Goal: Task Accomplishment & Management: Manage account settings

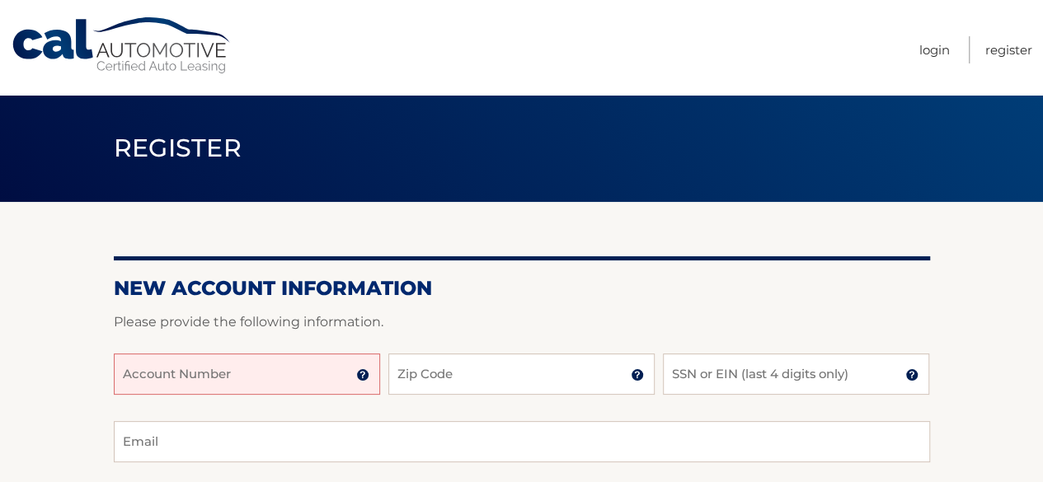
click at [272, 364] on input "Account Number" at bounding box center [247, 374] width 266 height 41
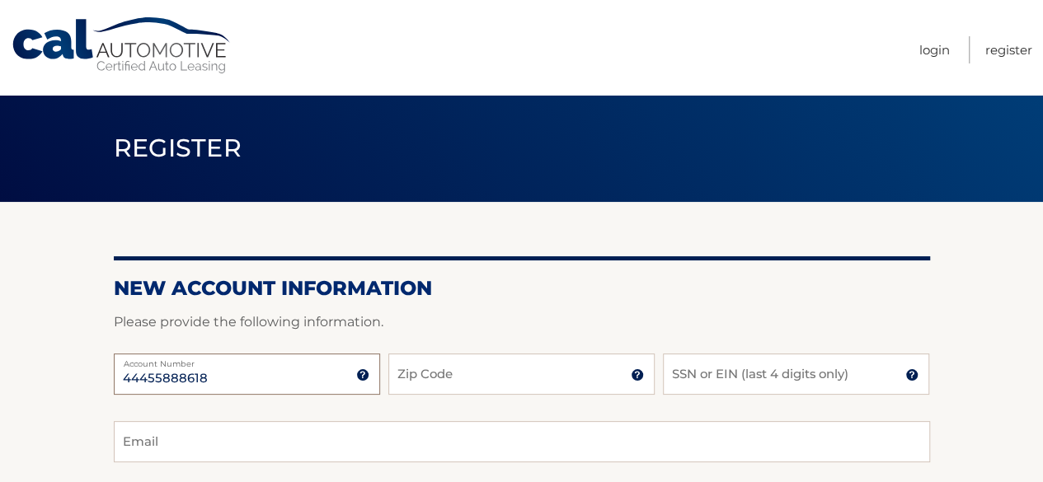
type input "44455888618"
click at [470, 379] on input "Zip Code" at bounding box center [521, 374] width 266 height 41
type input "11735"
click at [715, 378] on input "SSN or EIN (last 4 digits only)" at bounding box center [796, 374] width 266 height 41
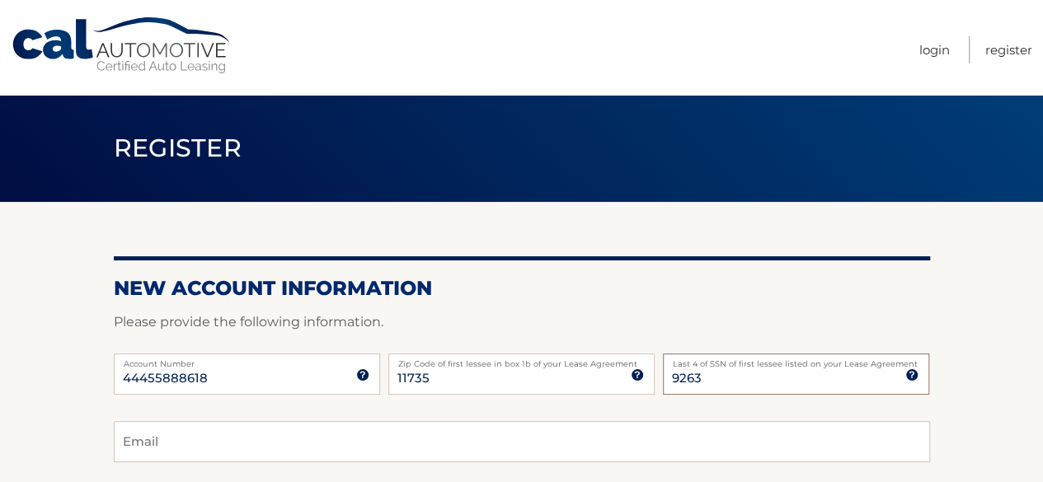
type input "9263"
click at [604, 431] on input "Email" at bounding box center [522, 441] width 816 height 41
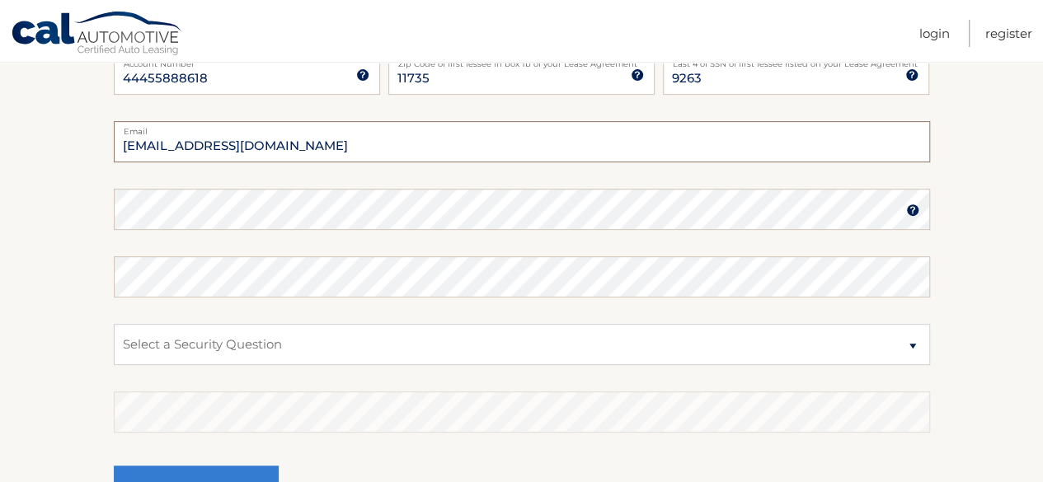
scroll to position [307, 0]
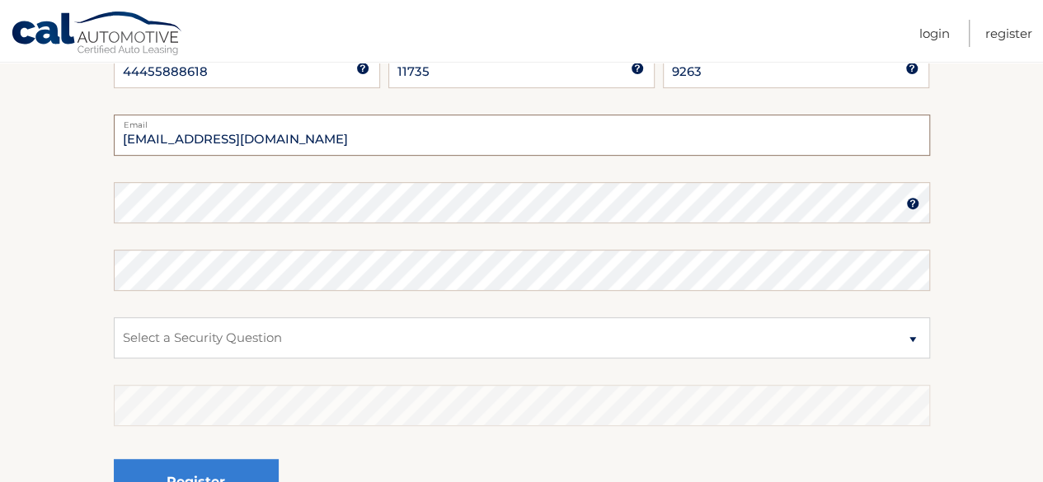
type input "[EMAIL_ADDRESS][DOMAIN_NAME]"
click at [247, 336] on select "Select a Security Question What was the name of your elementary school? What is…" at bounding box center [522, 337] width 816 height 41
select select "2"
click at [114, 317] on select "Select a Security Question What was the name of your elementary school? What is…" at bounding box center [522, 337] width 816 height 41
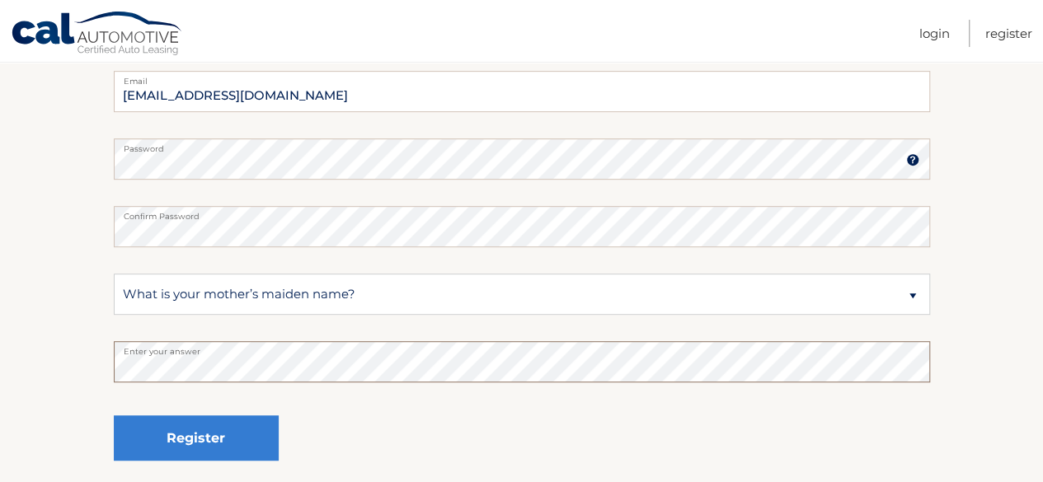
scroll to position [379, 0]
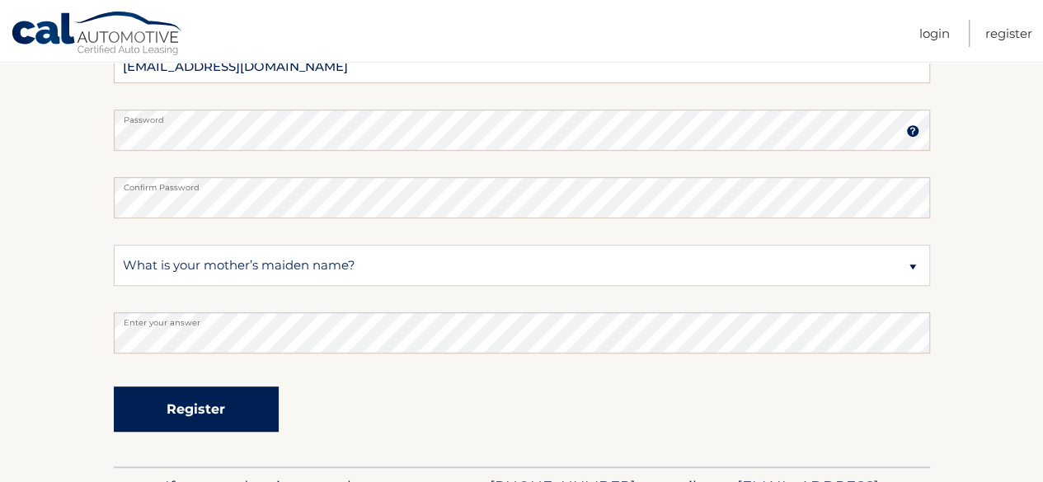
click at [194, 402] on button "Register" at bounding box center [196, 409] width 165 height 45
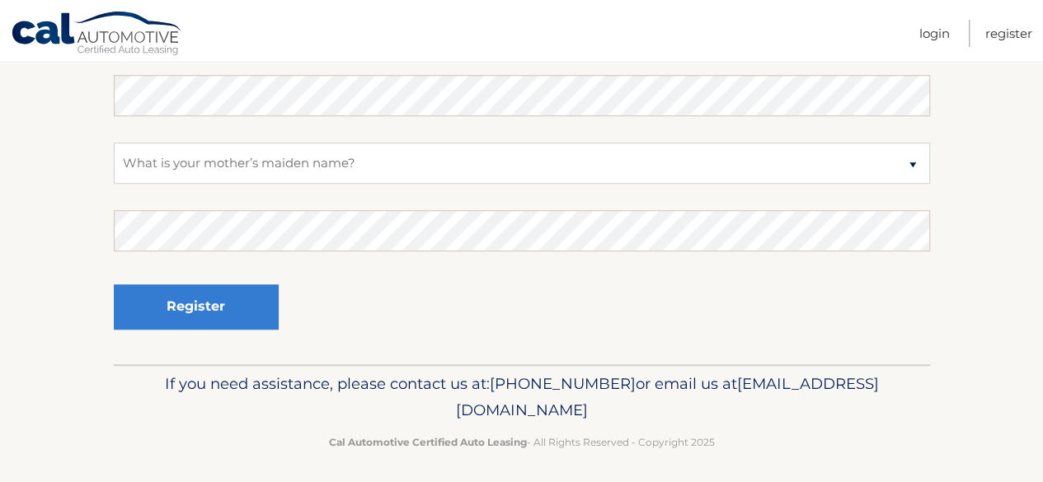
scroll to position [553, 0]
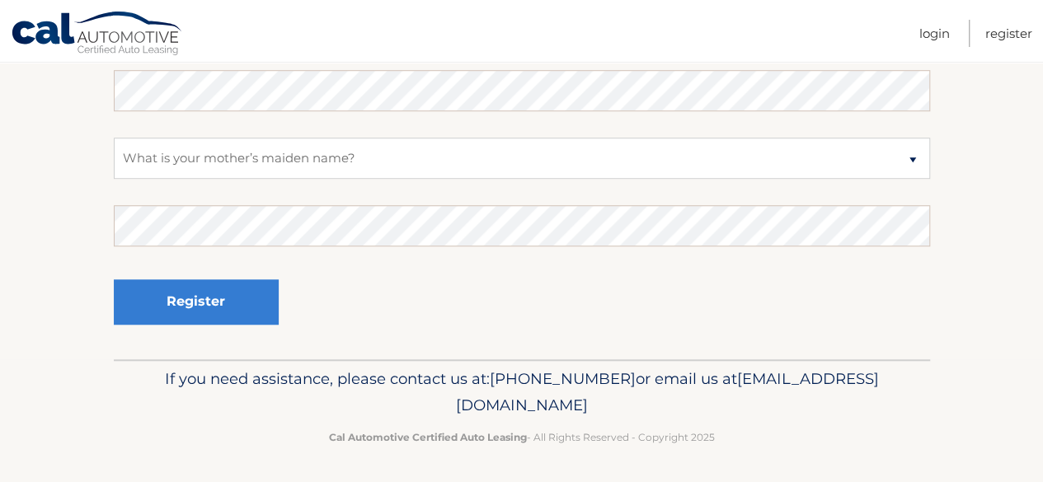
drag, startPoint x: 669, startPoint y: 405, endPoint x: 379, endPoint y: 407, distance: 290.3
click at [379, 407] on p "If you need assistance, please contact us at: [PHONE_NUMBER] or email us at [EM…" at bounding box center [522, 392] width 795 height 53
copy span "[EMAIL_ADDRESS][DOMAIN_NAME]"
click at [930, 32] on link "Login" at bounding box center [934, 33] width 31 height 27
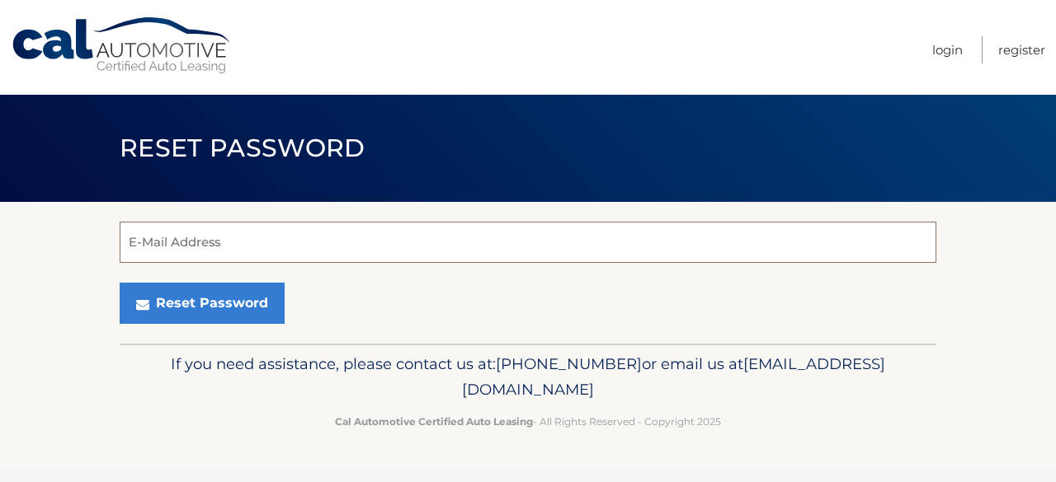
click at [234, 242] on input "E-Mail Address" at bounding box center [528, 242] width 816 height 41
type input "[EMAIL_ADDRESS][DOMAIN_NAME]"
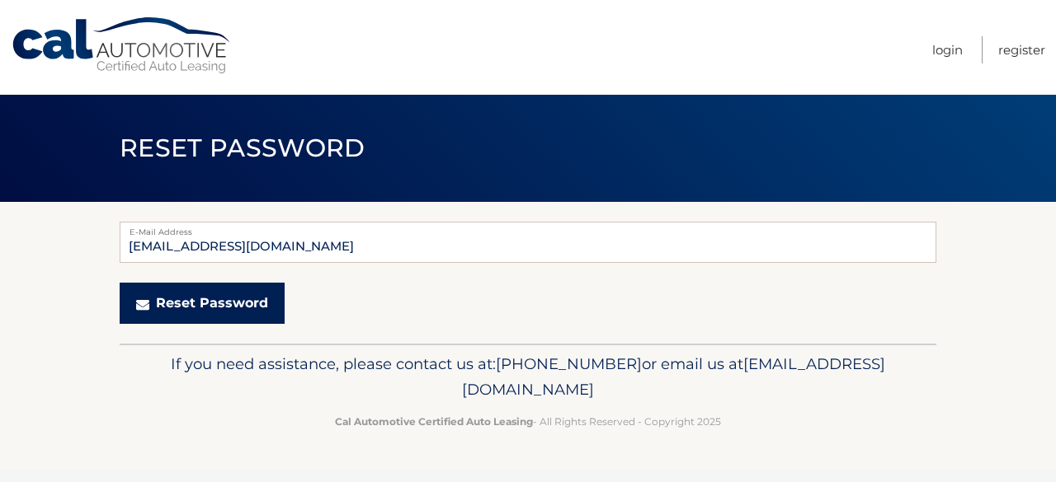
click at [192, 301] on button "Reset Password" at bounding box center [202, 303] width 165 height 41
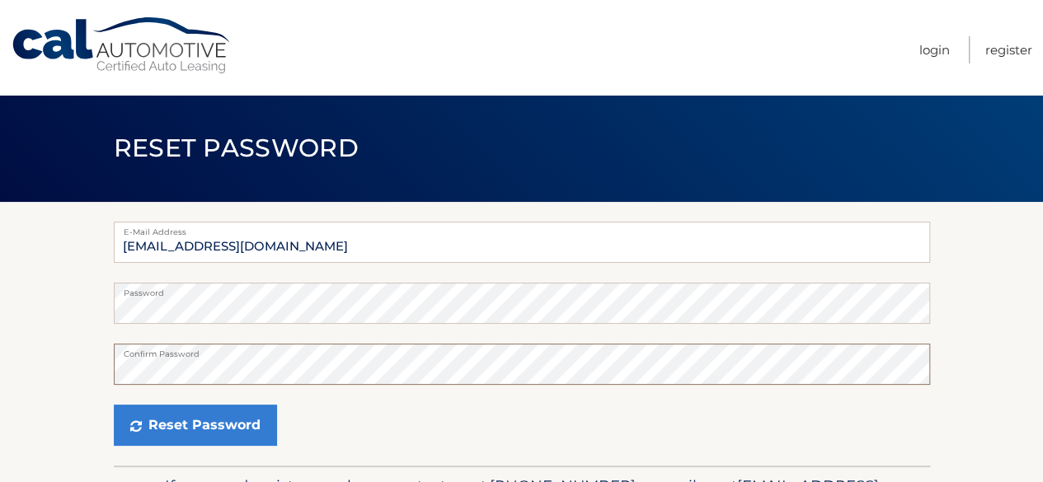
click at [114, 405] on button "Reset Password" at bounding box center [195, 425] width 163 height 41
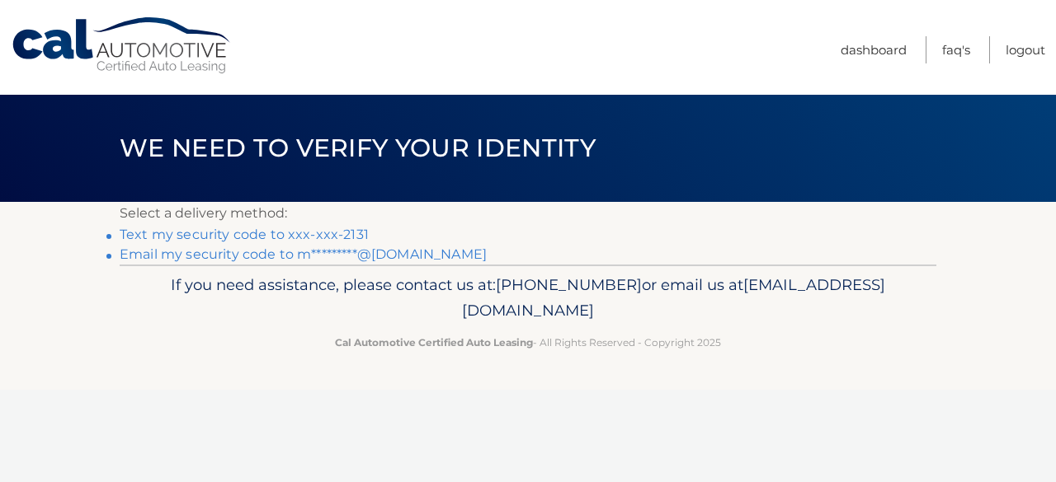
click at [343, 232] on link "Text my security code to xxx-xxx-2131" at bounding box center [244, 235] width 249 height 16
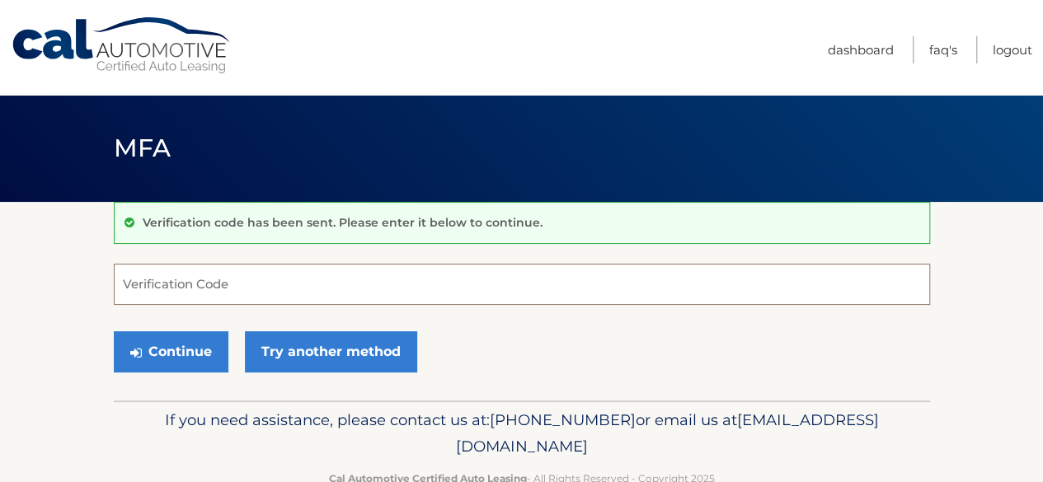
click at [312, 290] on input "Verification Code" at bounding box center [522, 284] width 816 height 41
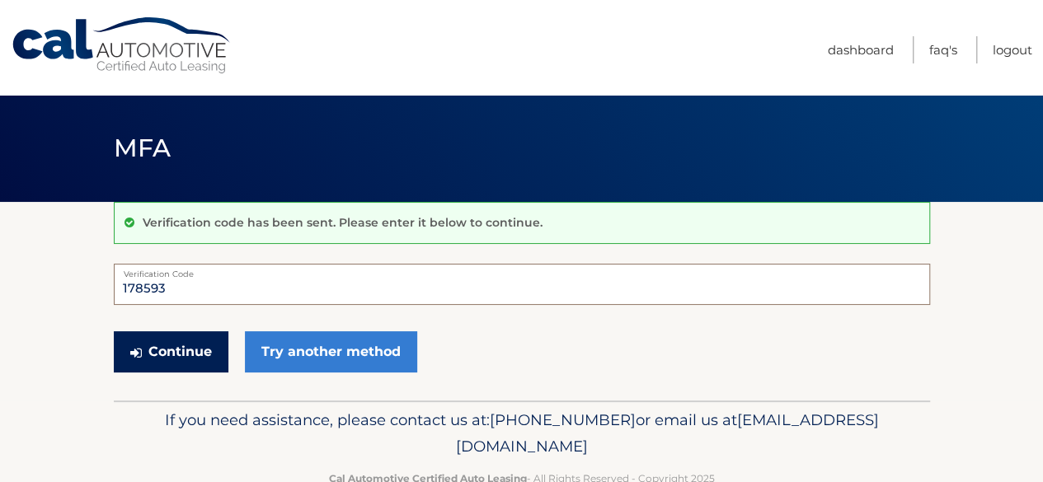
type input "178593"
click at [194, 354] on button "Continue" at bounding box center [171, 352] width 115 height 41
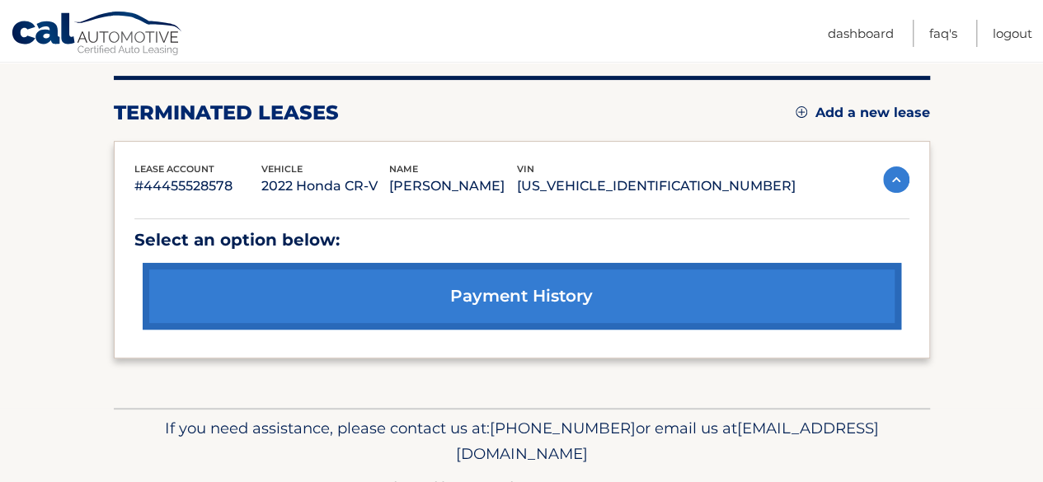
scroll to position [200, 0]
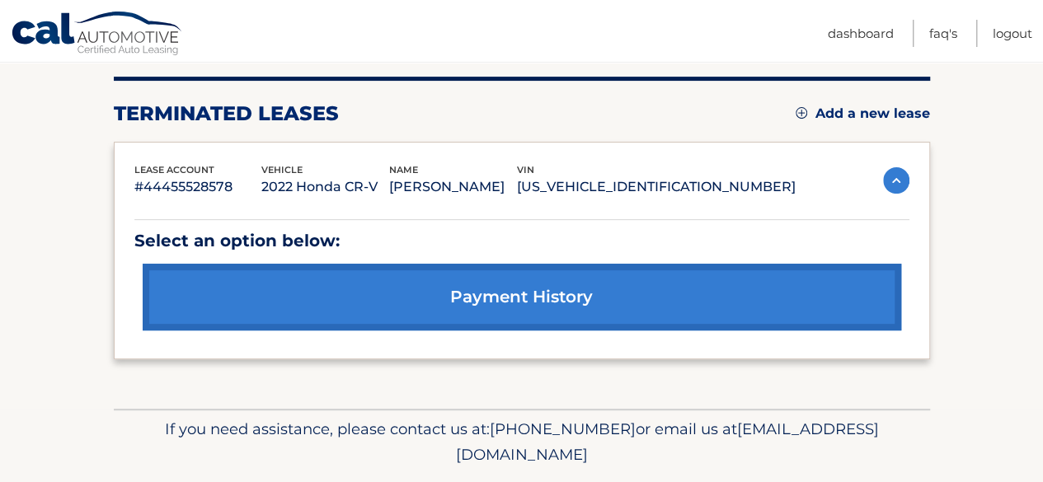
click at [508, 304] on link "payment history" at bounding box center [522, 297] width 759 height 67
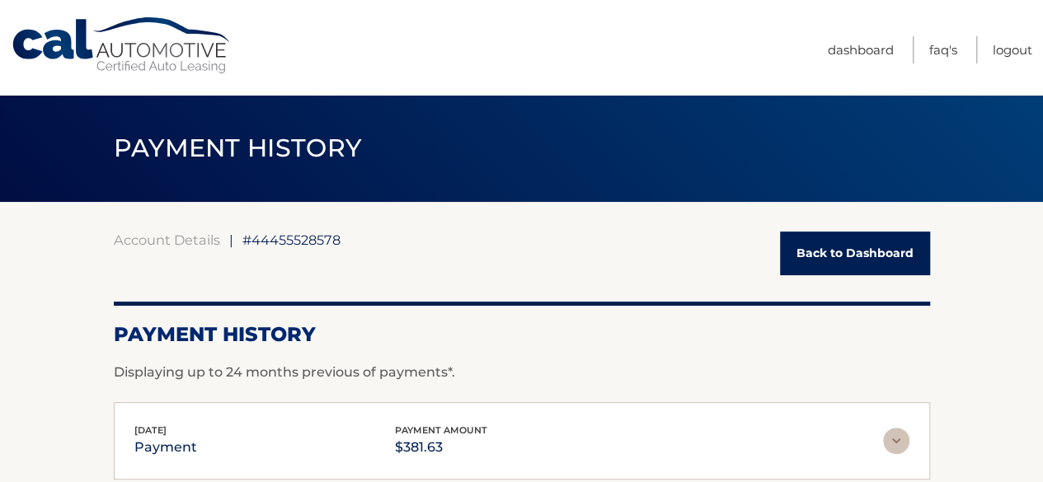
click at [873, 247] on link "Back to Dashboard" at bounding box center [855, 254] width 150 height 44
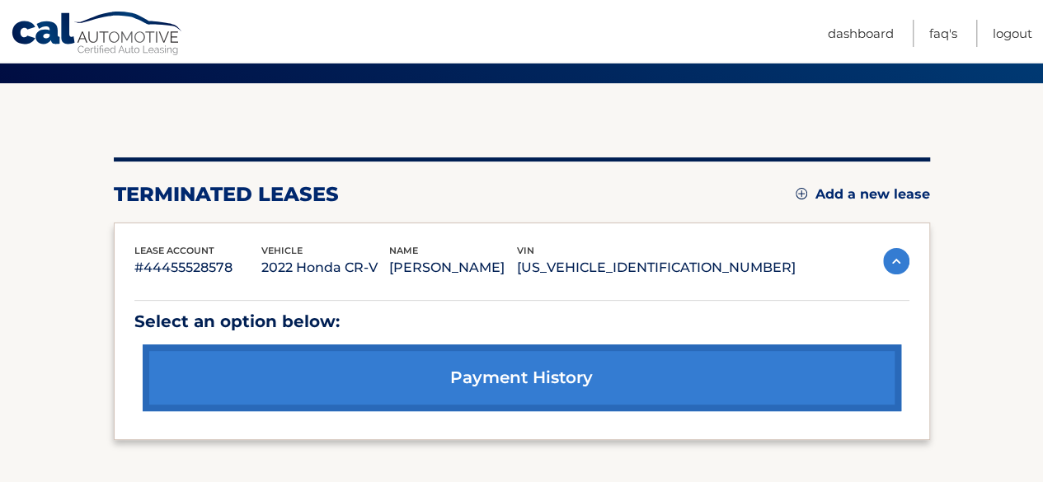
scroll to position [120, 0]
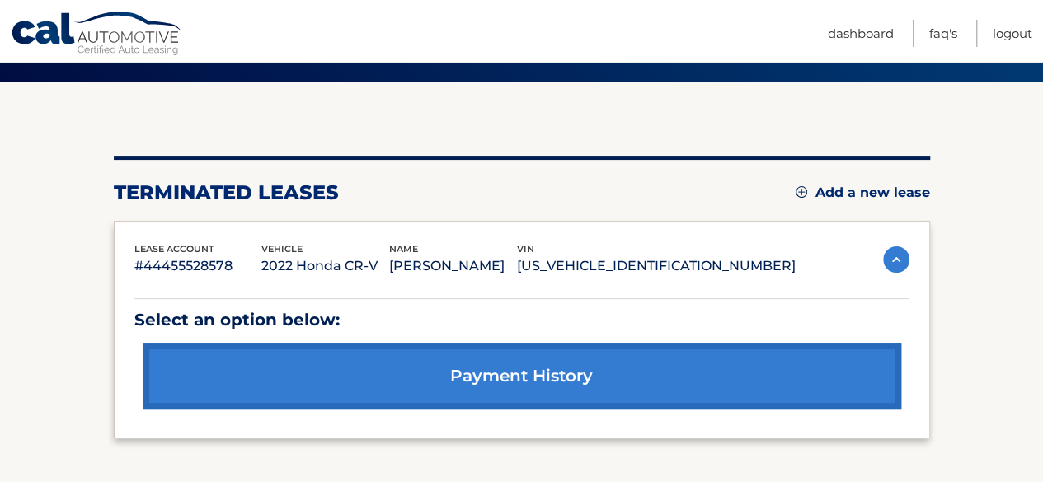
click at [914, 190] on link "Add a new lease" at bounding box center [863, 193] width 134 height 16
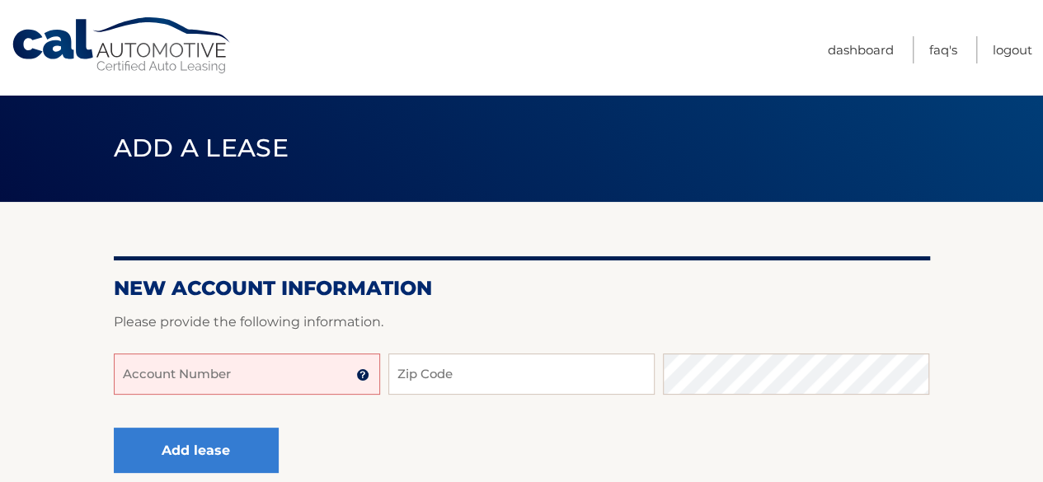
click at [302, 373] on input "Account Number" at bounding box center [247, 374] width 266 height 41
paste input "44455888618"
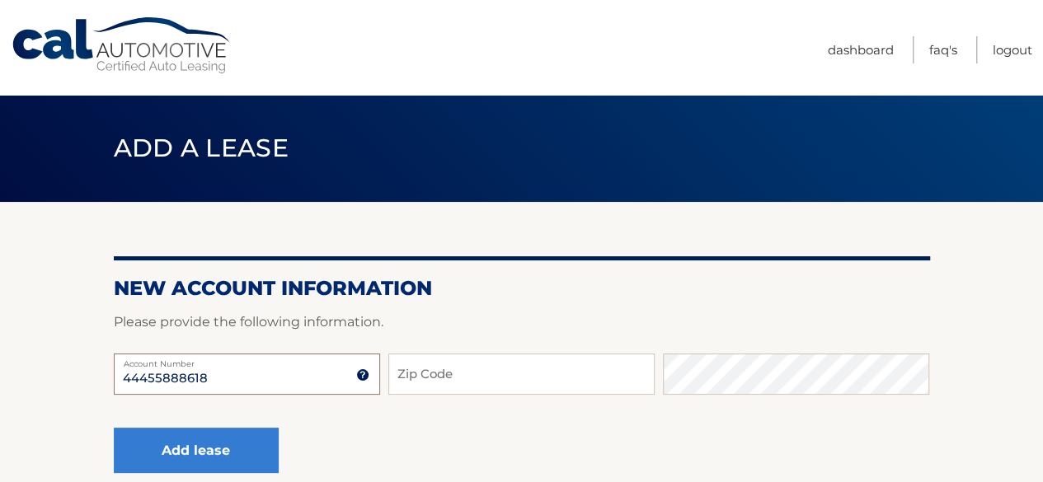
type input "44455888618"
click at [226, 369] on div "44455888618 Account Number" at bounding box center [247, 374] width 266 height 41
click at [435, 372] on input "Zip Code" at bounding box center [521, 374] width 266 height 41
type input "11735"
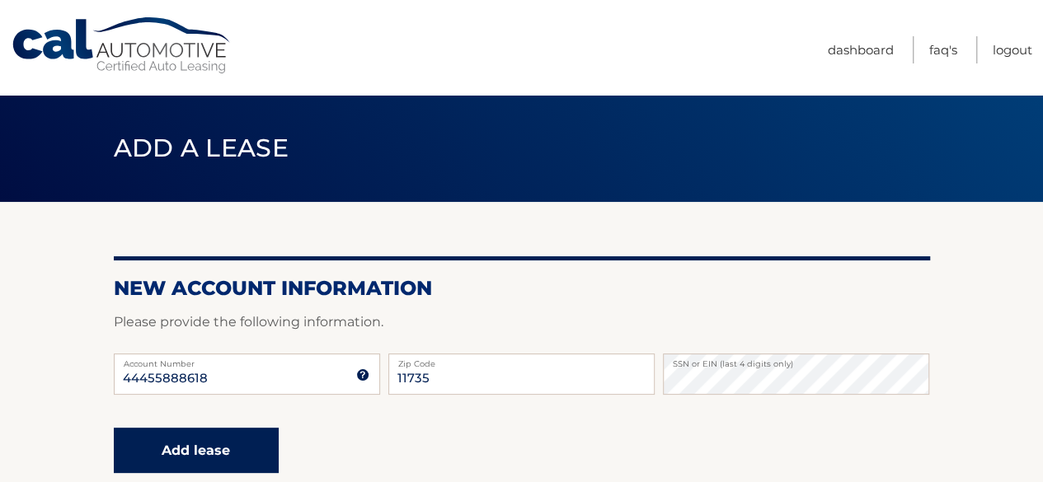
click at [215, 444] on button "Add lease" at bounding box center [196, 450] width 165 height 45
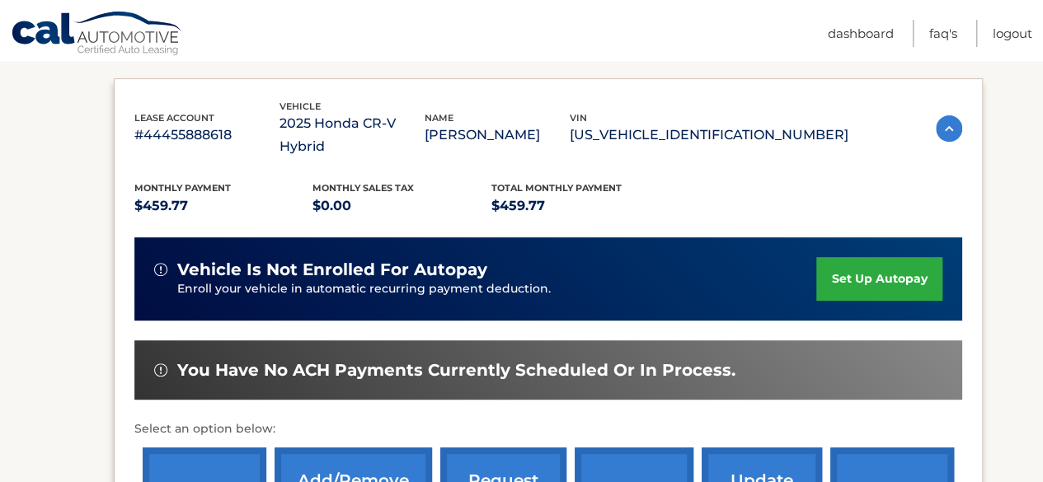
scroll to position [265, 0]
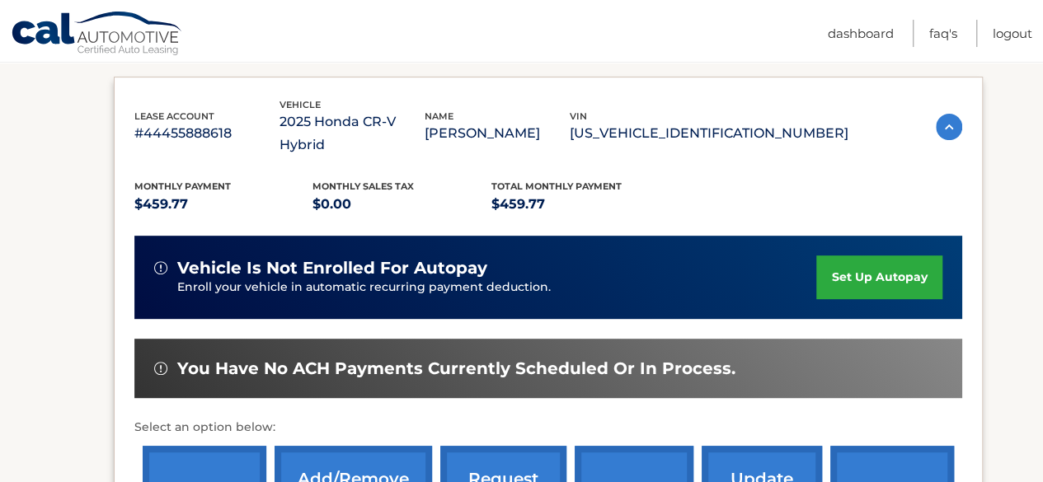
click at [887, 256] on link "set up autopay" at bounding box center [878, 278] width 125 height 44
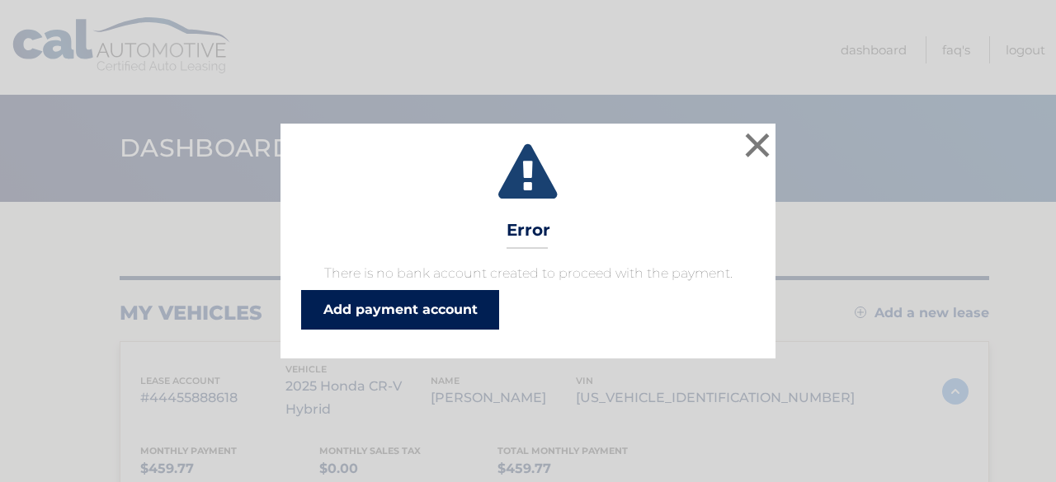
click at [427, 311] on link "Add payment account" at bounding box center [400, 310] width 198 height 40
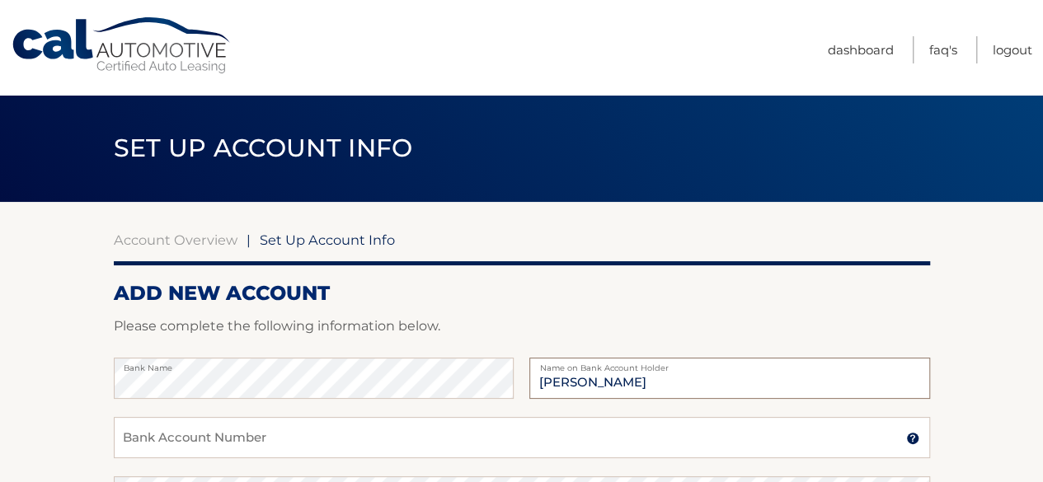
type input "Matthew Malley"
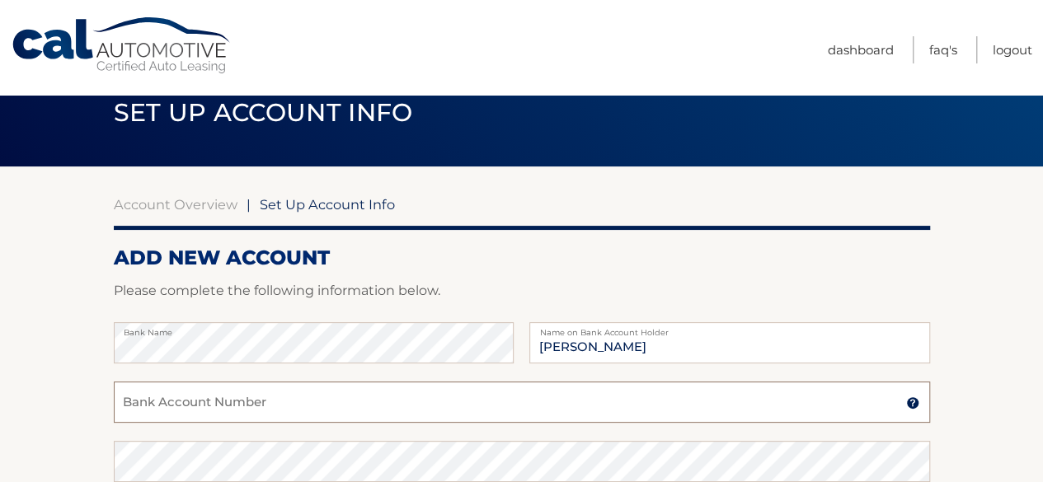
click at [316, 397] on input "Bank Account Number" at bounding box center [522, 402] width 816 height 41
type input "00982410037"
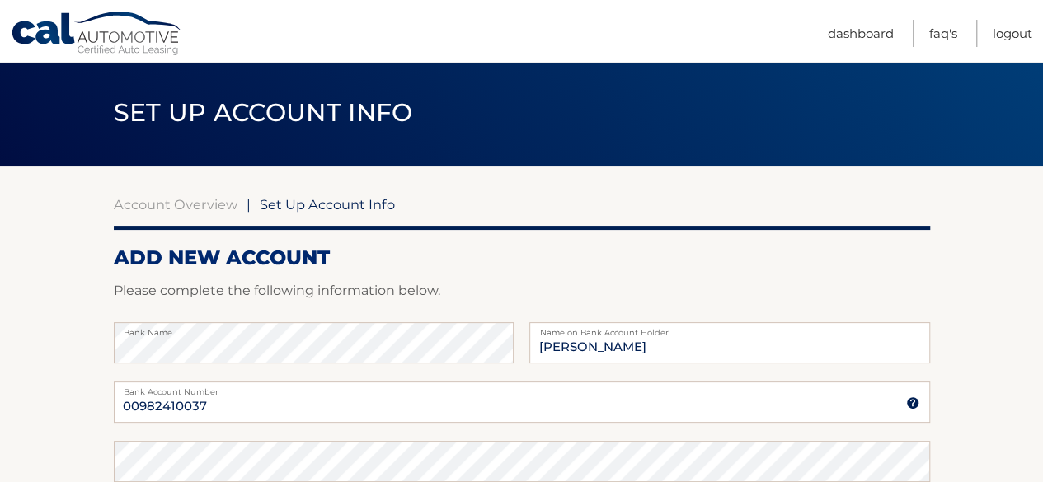
scroll to position [316, 0]
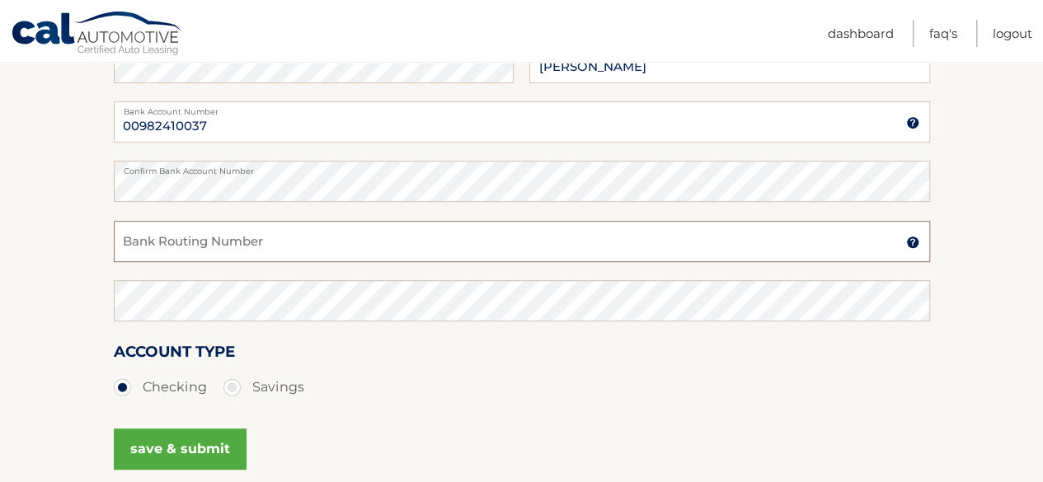
click at [236, 242] on input "Bank Routing Number" at bounding box center [522, 241] width 816 height 41
type input "221480807"
click at [171, 440] on button "save & submit" at bounding box center [180, 449] width 133 height 41
click at [190, 451] on button "save & submit" at bounding box center [180, 449] width 133 height 41
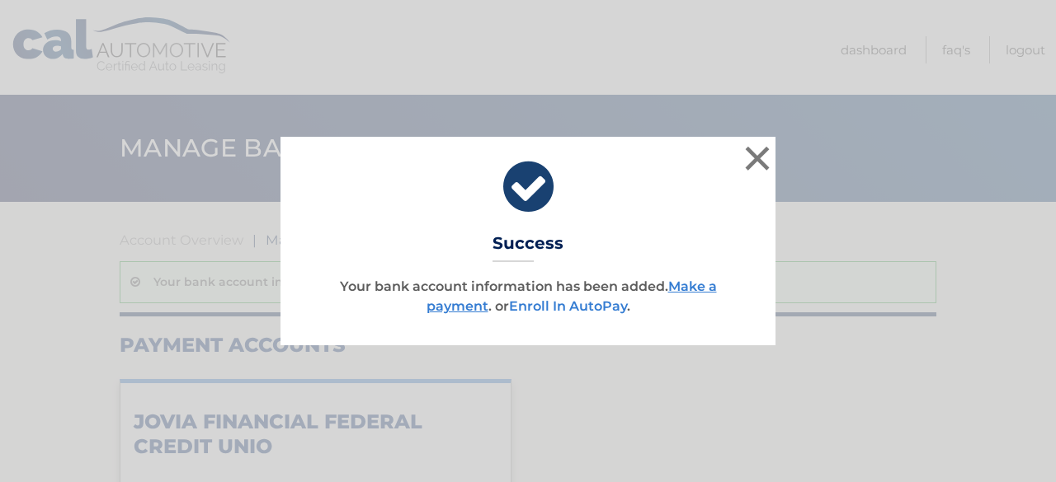
click at [572, 311] on link "Enroll In AutoPay" at bounding box center [568, 307] width 118 height 16
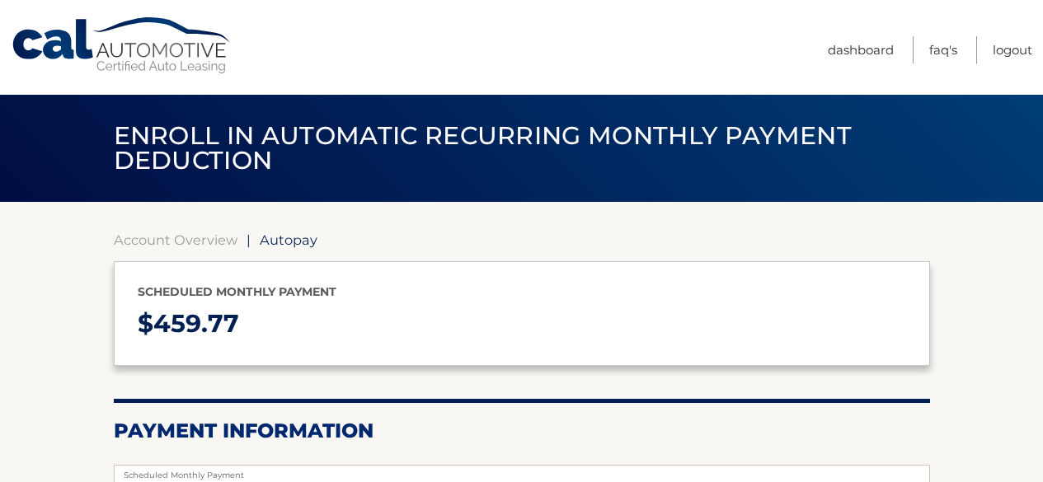
select select "MTMwYzRkOGQtY2YzYy00NzQxLTkzYjEtMmU5OGFiYmY2NjI5"
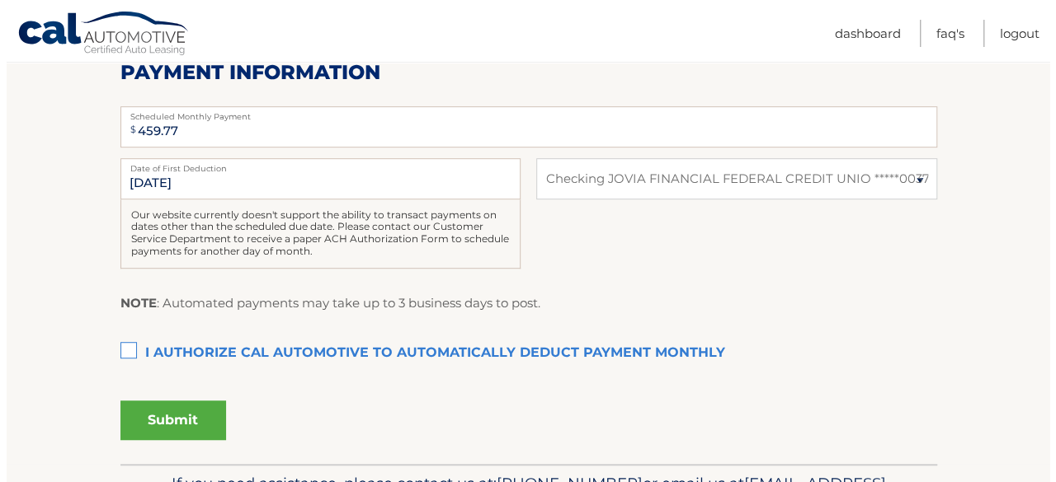
scroll to position [360, 0]
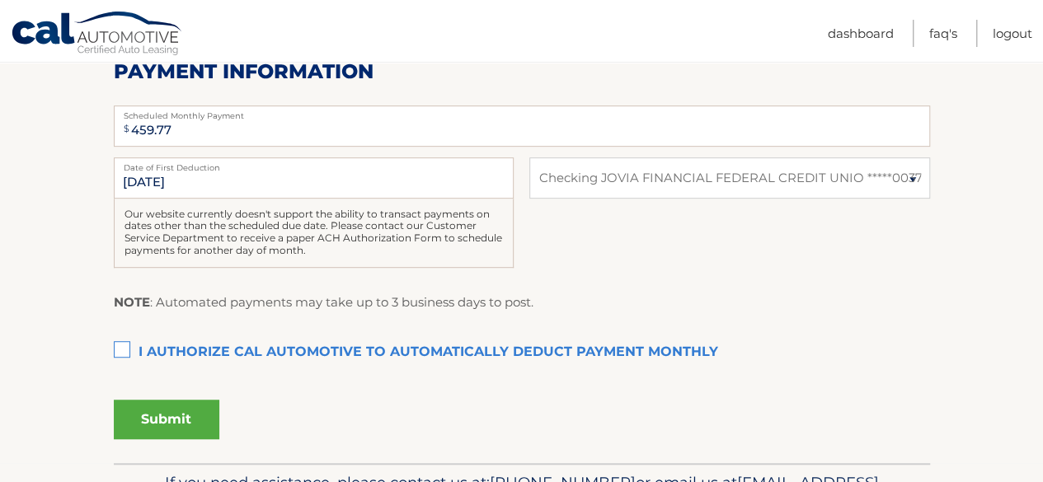
click at [126, 342] on label "I authorize cal automotive to automatically deduct payment monthly This checkbo…" at bounding box center [522, 352] width 816 height 33
click at [0, 0] on input "I authorize cal automotive to automatically deduct payment monthly This checkbo…" at bounding box center [0, 0] width 0 height 0
click at [187, 421] on button "Submit" at bounding box center [167, 420] width 106 height 40
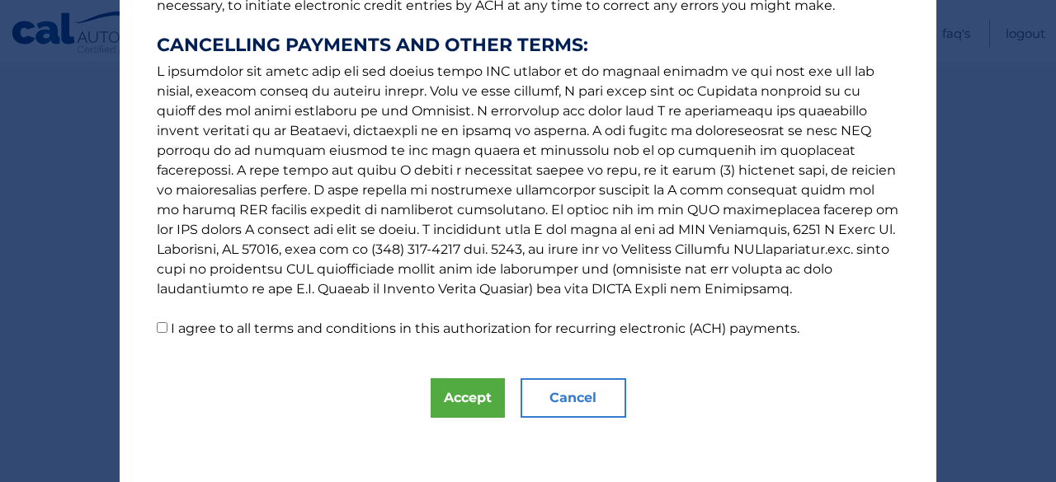
scroll to position [316, 0]
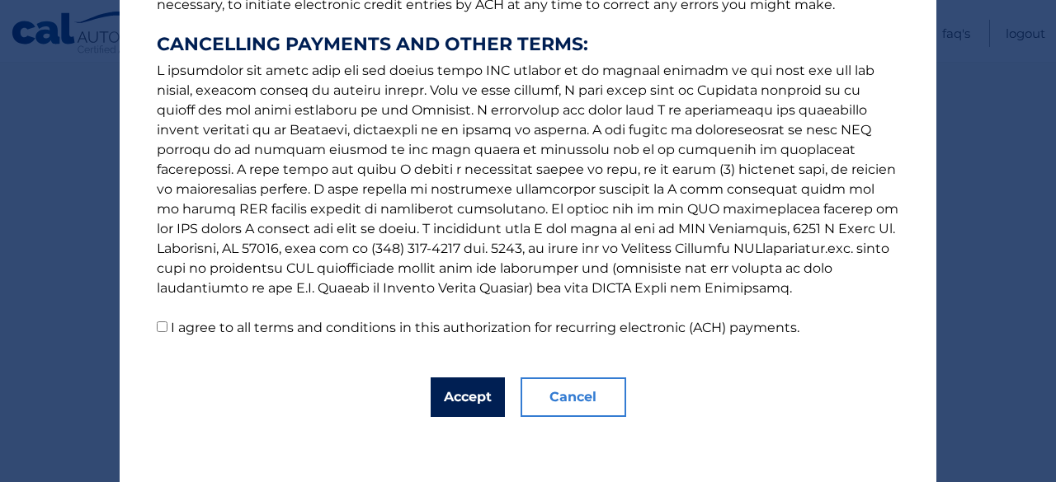
click at [468, 396] on button "Accept" at bounding box center [467, 398] width 74 height 40
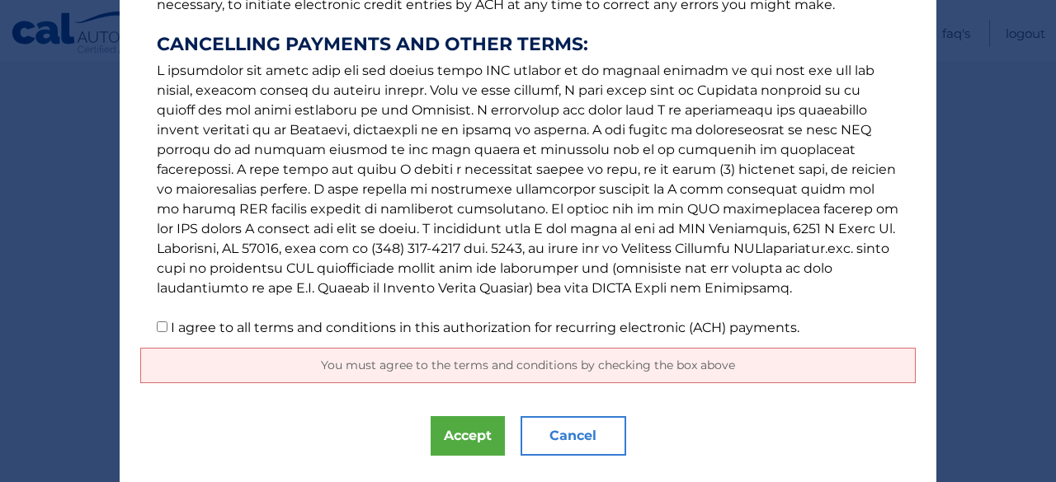
click at [157, 326] on input "I agree to all terms and conditions in this authorization for recurring electro…" at bounding box center [162, 327] width 11 height 11
checkbox input "true"
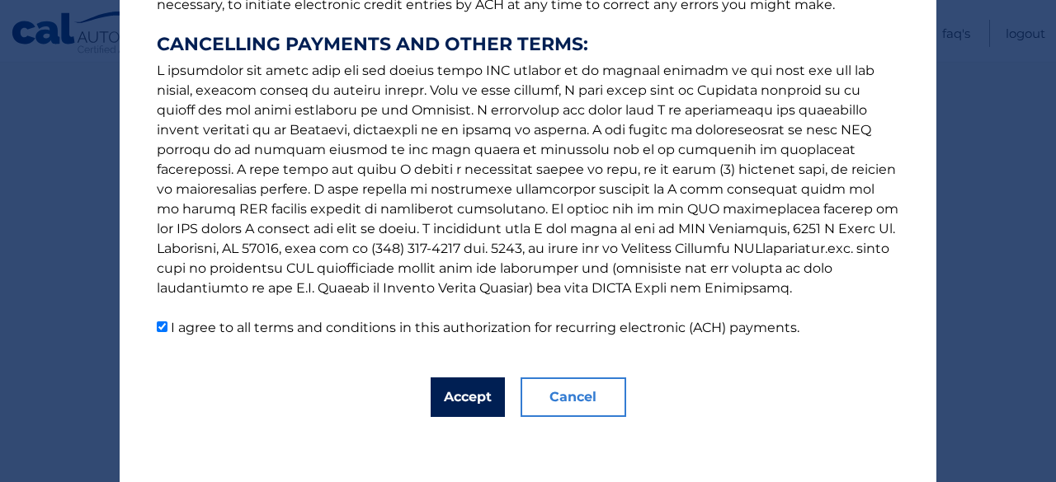
click at [459, 393] on button "Accept" at bounding box center [467, 398] width 74 height 40
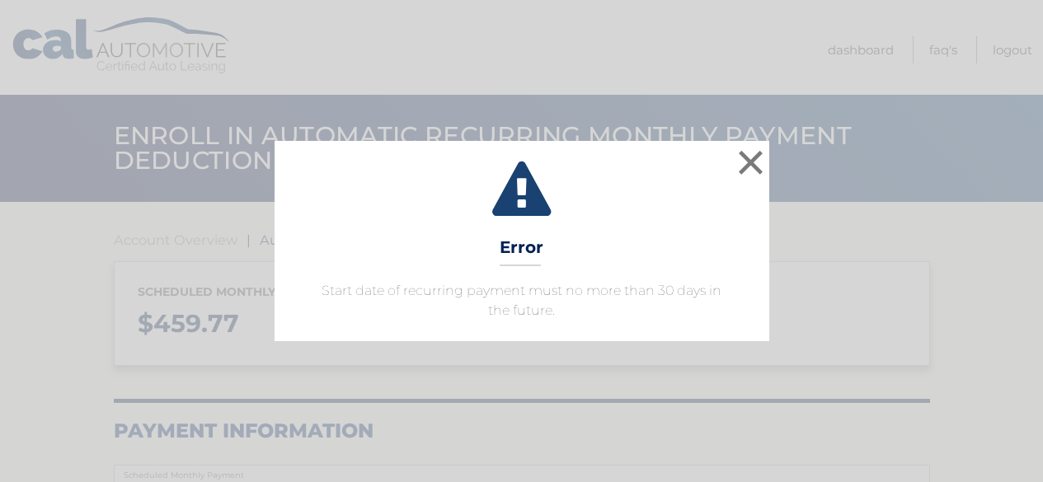
select select "MTMwYzRkOGQtY2YzYy00NzQxLTkzYjEtMmU5OGFiYmY2NjI5"
click at [763, 162] on button "×" at bounding box center [757, 162] width 33 height 33
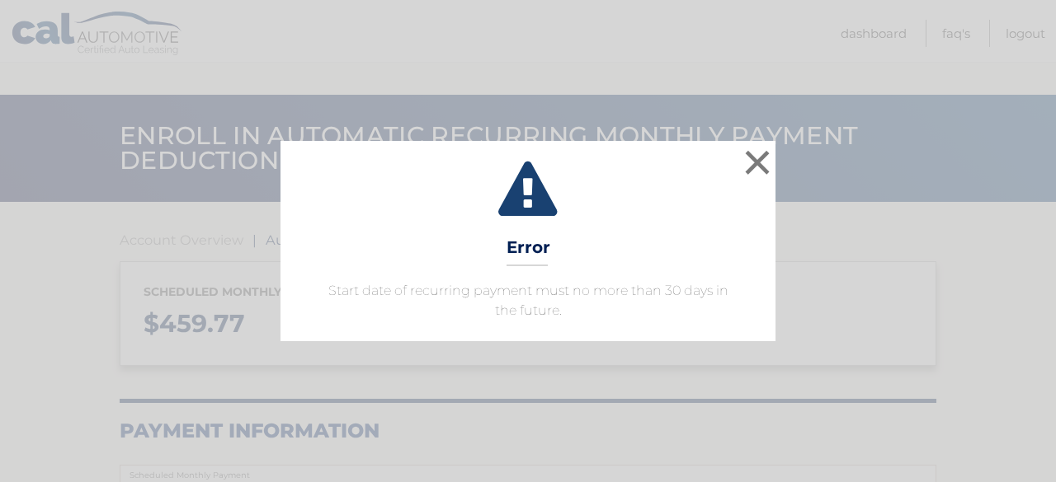
select select "MTMwYzRkOGQtY2YzYy00NzQxLTkzYjEtMmU5OGFiYmY2NjI5"
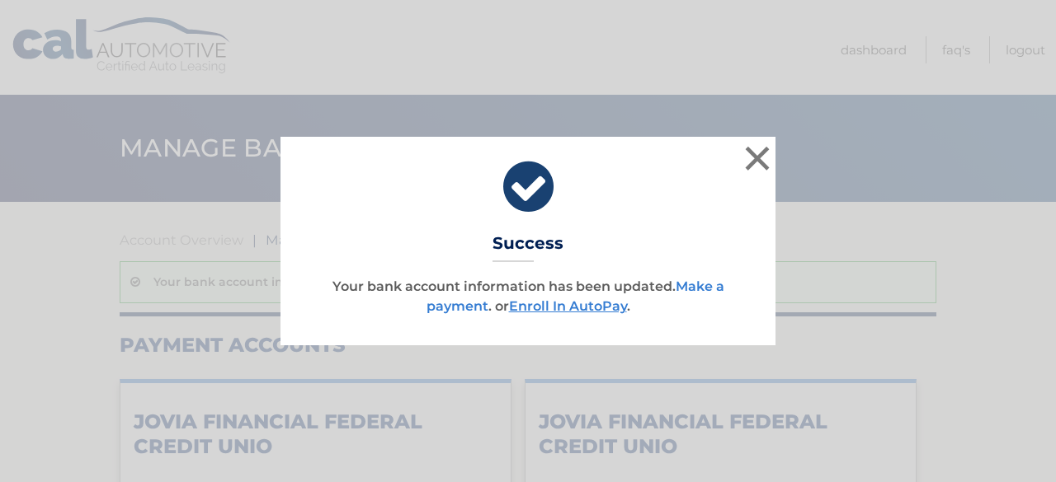
click at [460, 311] on link "Make a payment" at bounding box center [575, 296] width 298 height 35
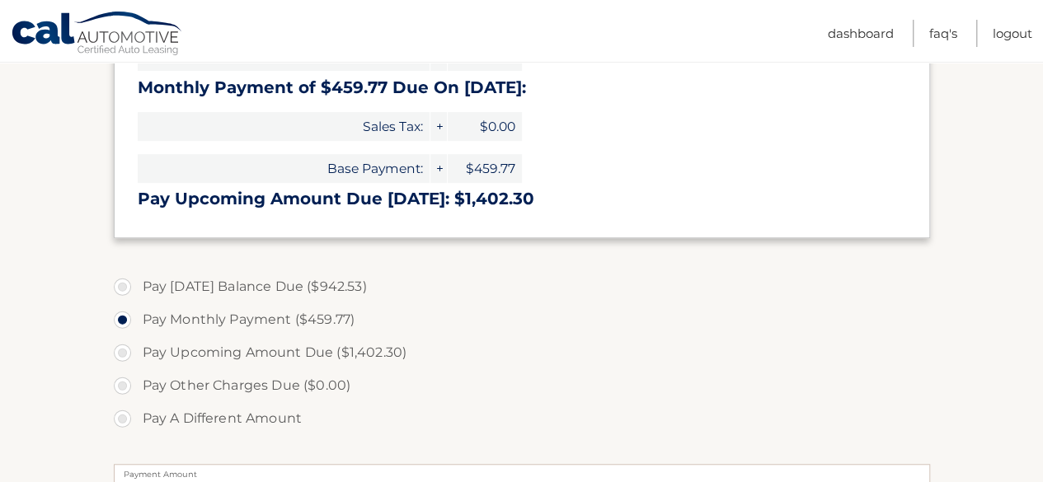
scroll to position [414, 0]
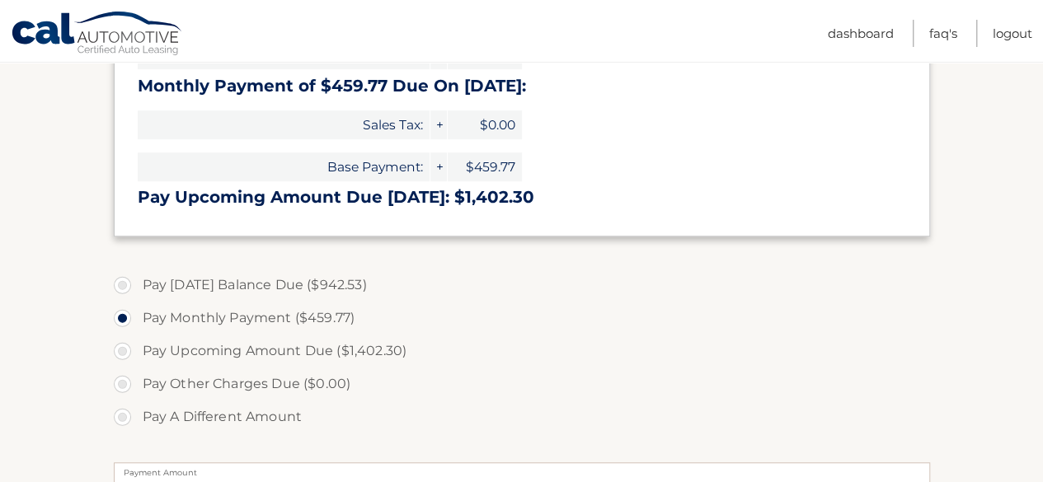
click at [123, 284] on label "Pay [DATE] Balance Due ($942.53)" at bounding box center [522, 285] width 816 height 33
click at [123, 284] on input "Pay [DATE] Balance Due ($942.53)" at bounding box center [128, 282] width 16 height 26
radio input "true"
type input "942.53"
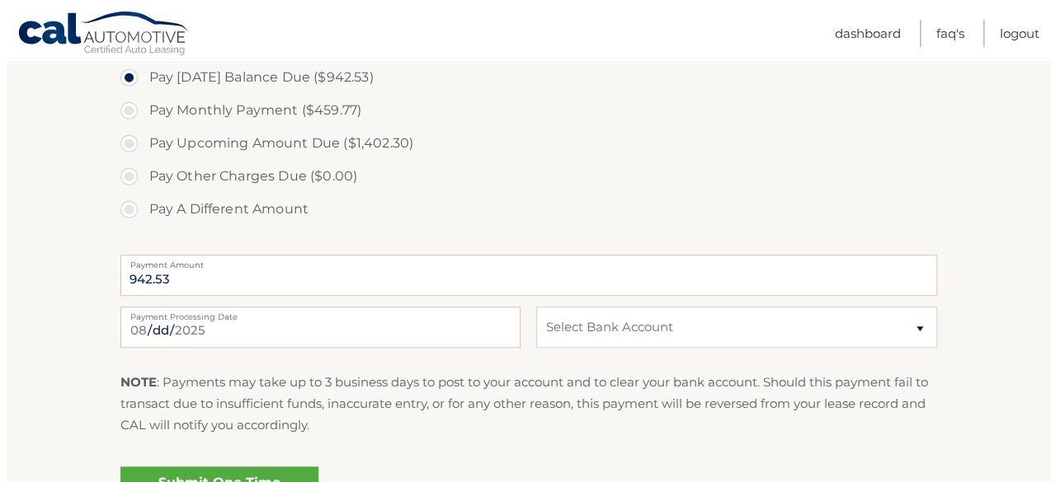
scroll to position [642, 0]
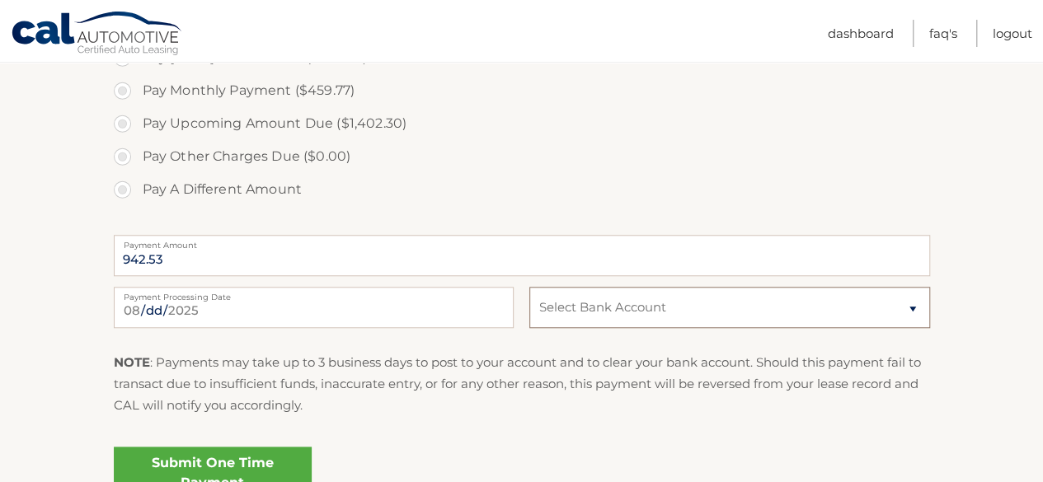
click at [636, 317] on select "Select Bank Account Checking JOVIA FINANCIAL FEDERAL CREDIT UNIO *****0037 Chec…" at bounding box center [729, 307] width 400 height 41
select select "NzZhNzUzMTctNGRmOC00YTFkLTgzZDctODc5Y2MwMGU5ZDY5"
click at [529, 287] on select "Select Bank Account Checking JOVIA FINANCIAL FEDERAL CREDIT UNIO *****0037 Chec…" at bounding box center [729, 307] width 400 height 41
click at [252, 464] on link "Submit One Time Payment" at bounding box center [213, 473] width 198 height 53
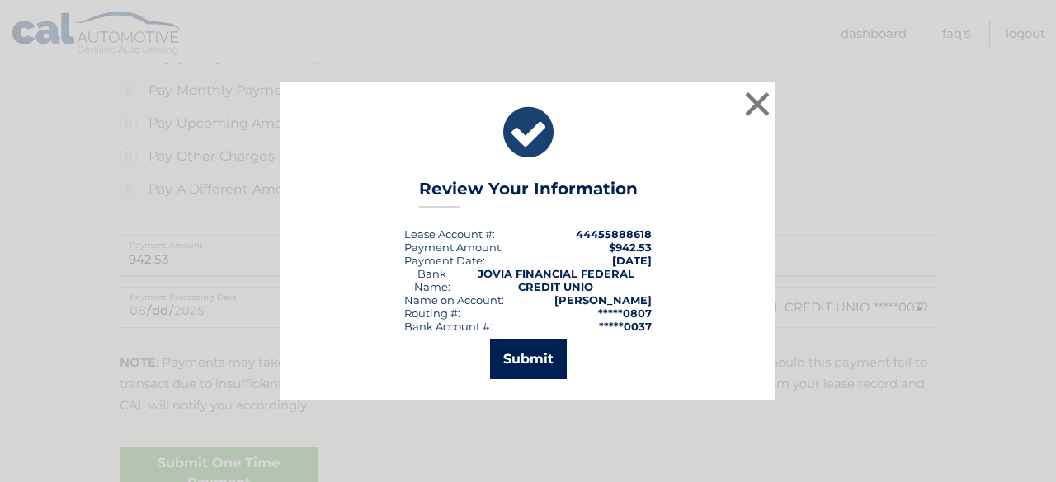
click at [521, 350] on button "Submit" at bounding box center [528, 360] width 77 height 40
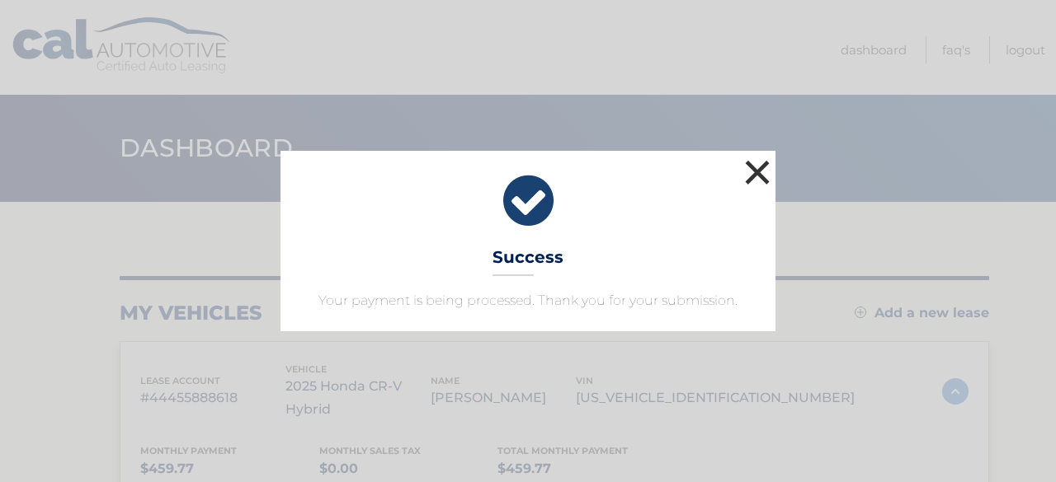
click at [763, 171] on button "×" at bounding box center [757, 172] width 33 height 33
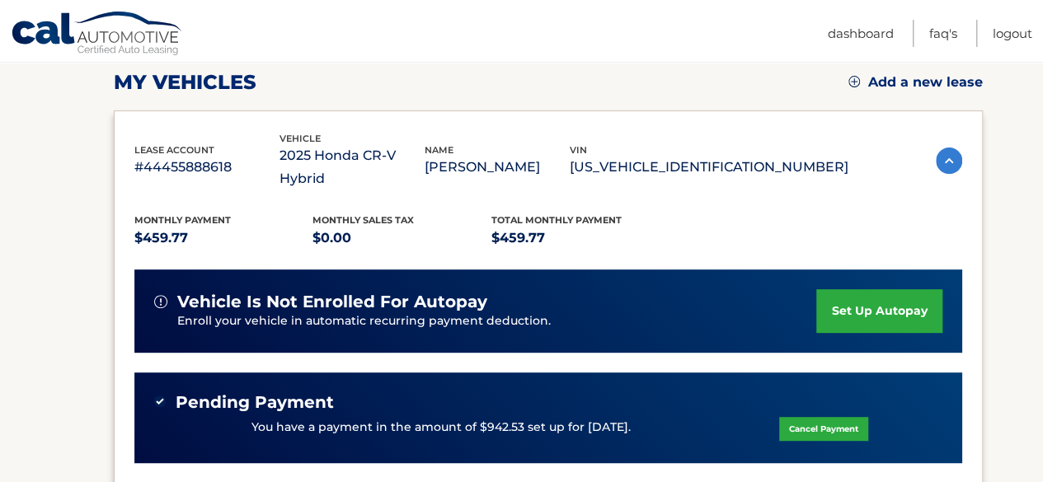
scroll to position [238, 0]
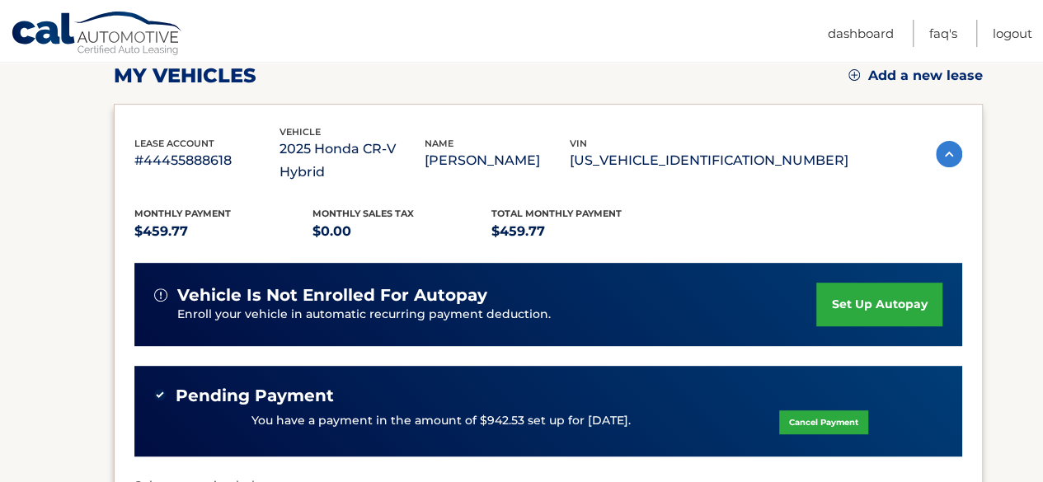
click at [888, 283] on link "set up autopay" at bounding box center [878, 305] width 125 height 44
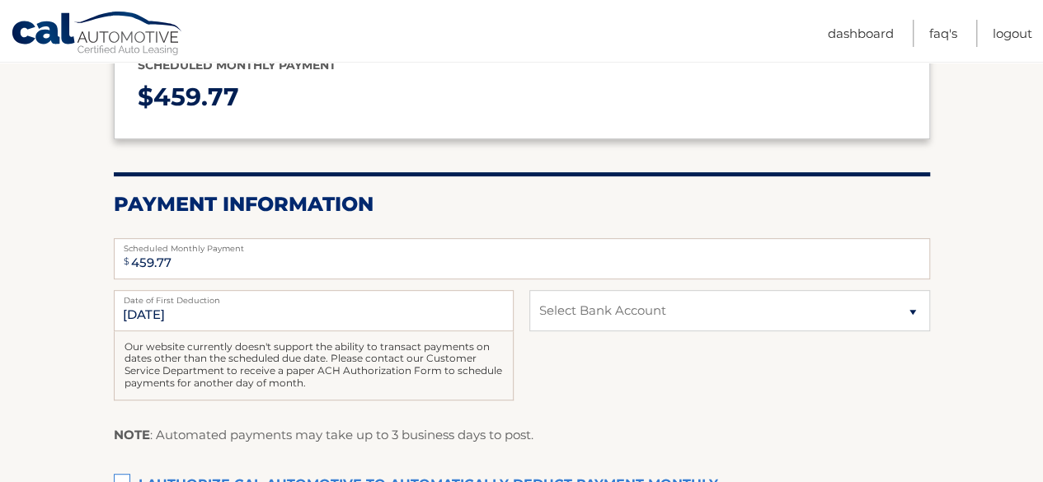
scroll to position [248, 0]
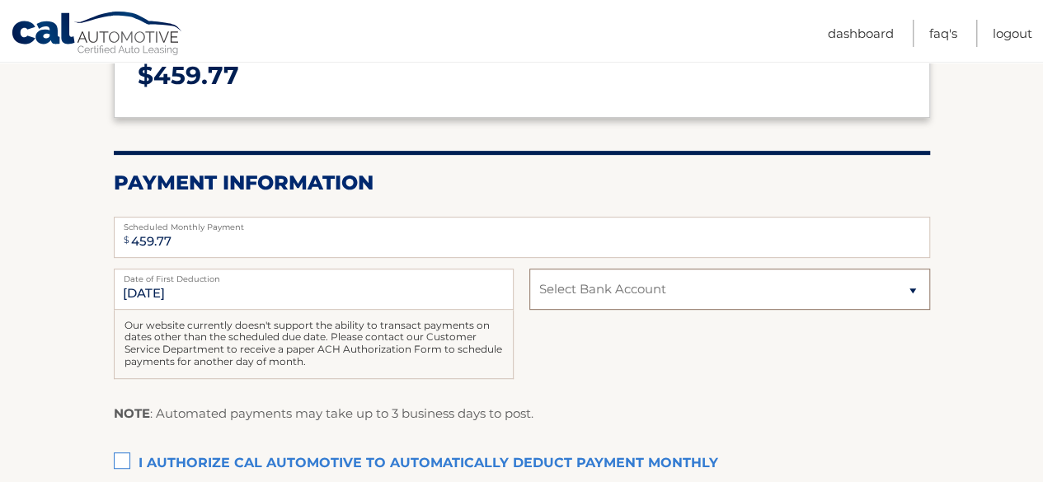
click at [654, 293] on select "Select Bank Account Checking JOVIA FINANCIAL FEDERAL CREDIT UNIO *****0037 Chec…" at bounding box center [729, 289] width 400 height 41
select select "NzZhNzUzMTctNGRmOC00YTFkLTgzZDctODc5Y2MwMGU5ZDY5"
click at [529, 269] on select "Select Bank Account Checking JOVIA FINANCIAL FEDERAL CREDIT UNIO *****0037 Chec…" at bounding box center [729, 289] width 400 height 41
click at [124, 459] on label "I authorize cal automotive to automatically deduct payment monthly This checkbo…" at bounding box center [522, 464] width 816 height 33
click at [0, 0] on input "I authorize cal automotive to automatically deduct payment monthly This checkbo…" at bounding box center [0, 0] width 0 height 0
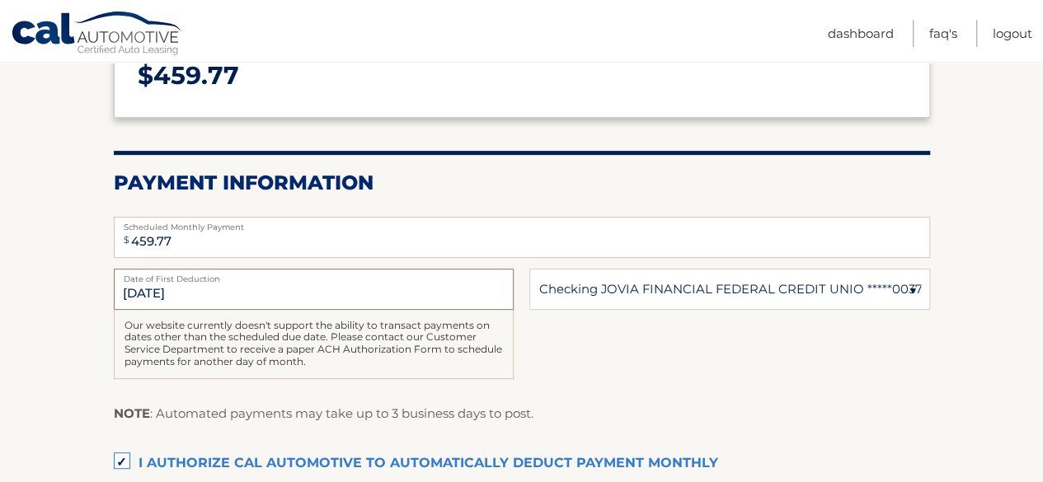
click at [148, 293] on input "[DATE]" at bounding box center [314, 289] width 400 height 41
click at [143, 292] on input "[DATE]" at bounding box center [314, 289] width 400 height 41
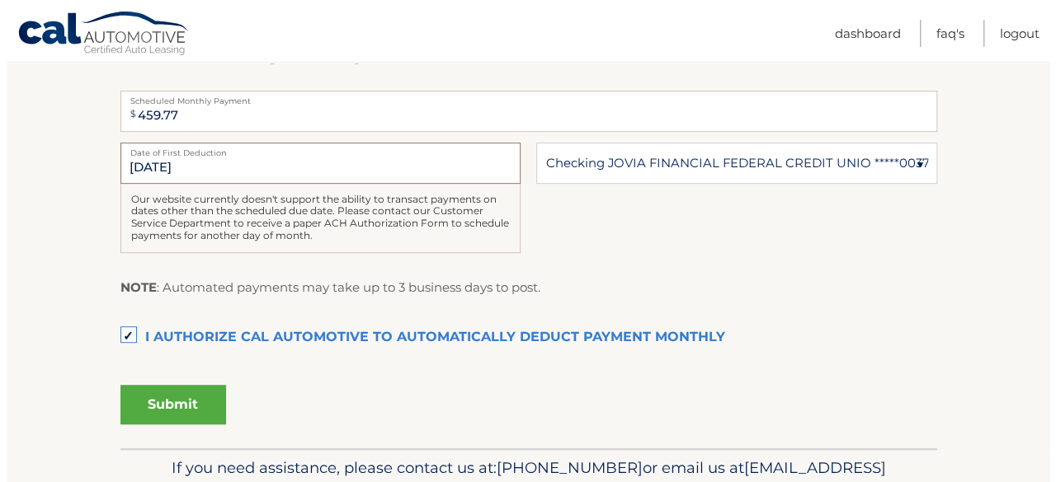
scroll to position [405, 0]
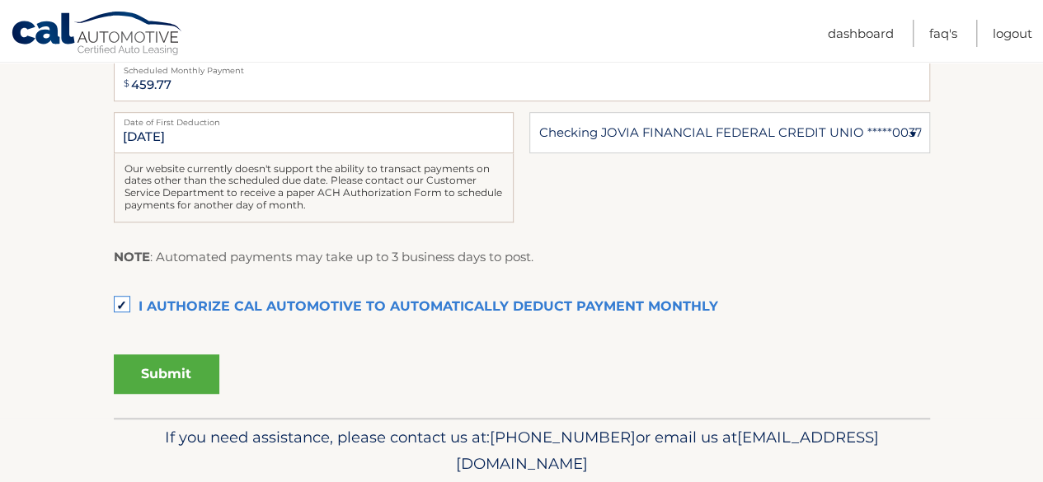
click at [197, 370] on button "Submit" at bounding box center [167, 375] width 106 height 40
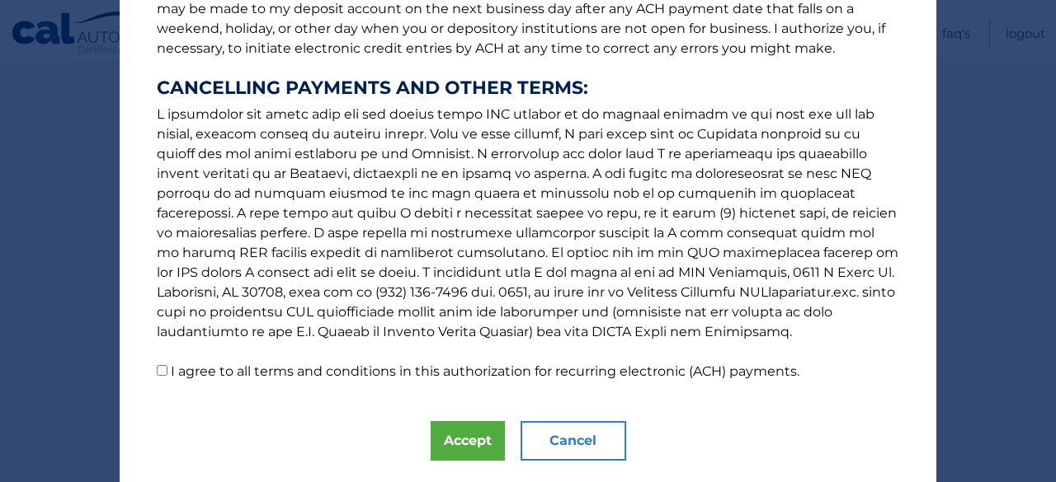
scroll to position [277, 0]
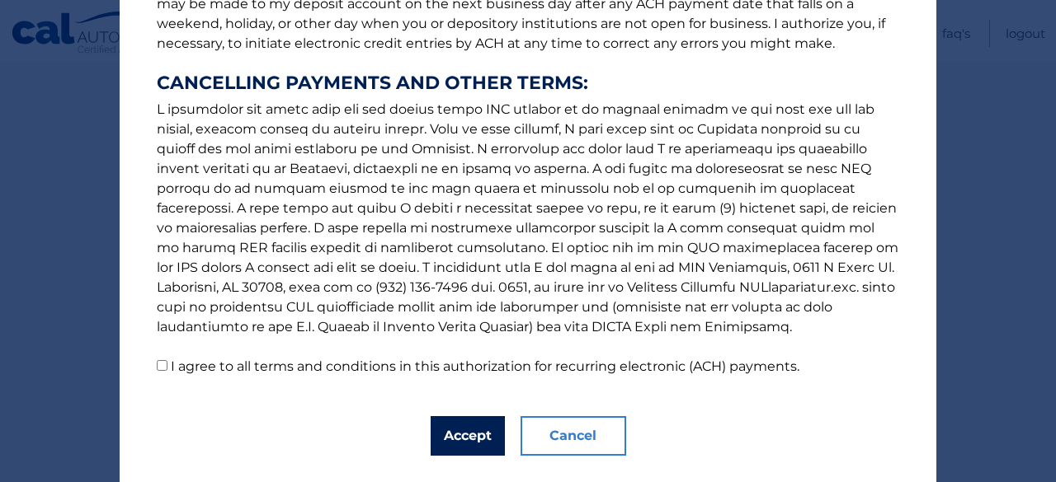
click at [444, 430] on button "Accept" at bounding box center [467, 436] width 74 height 40
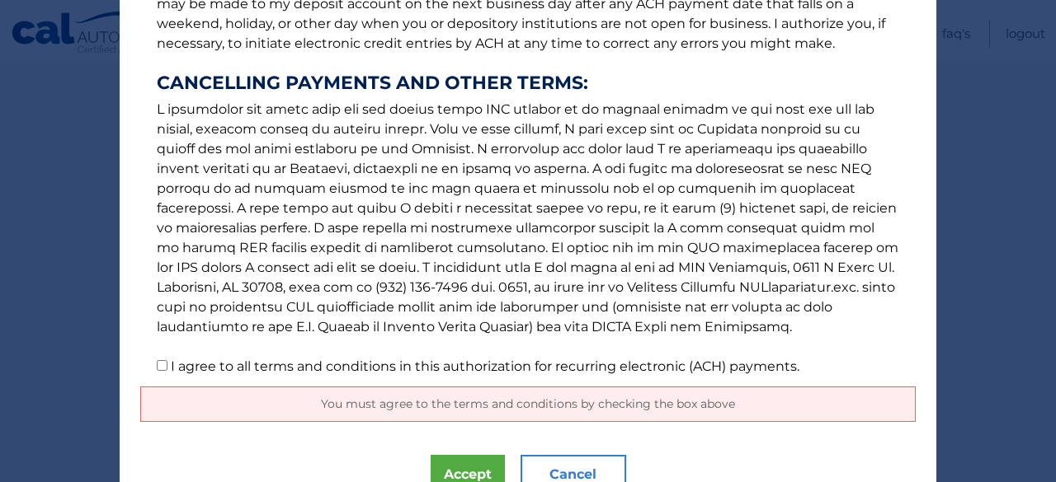
click at [160, 363] on input "I agree to all terms and conditions in this authorization for recurring electro…" at bounding box center [162, 365] width 11 height 11
checkbox input "true"
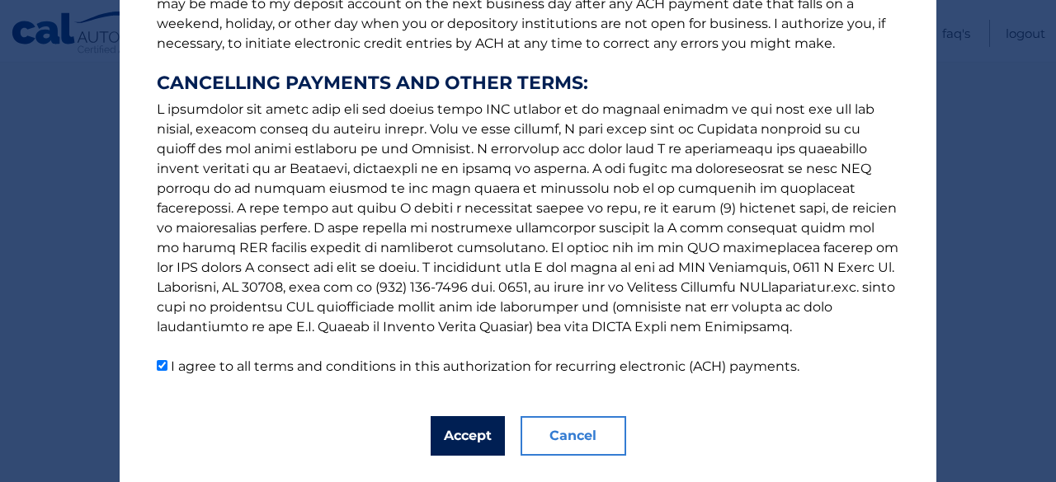
click at [459, 430] on button "Accept" at bounding box center [467, 436] width 74 height 40
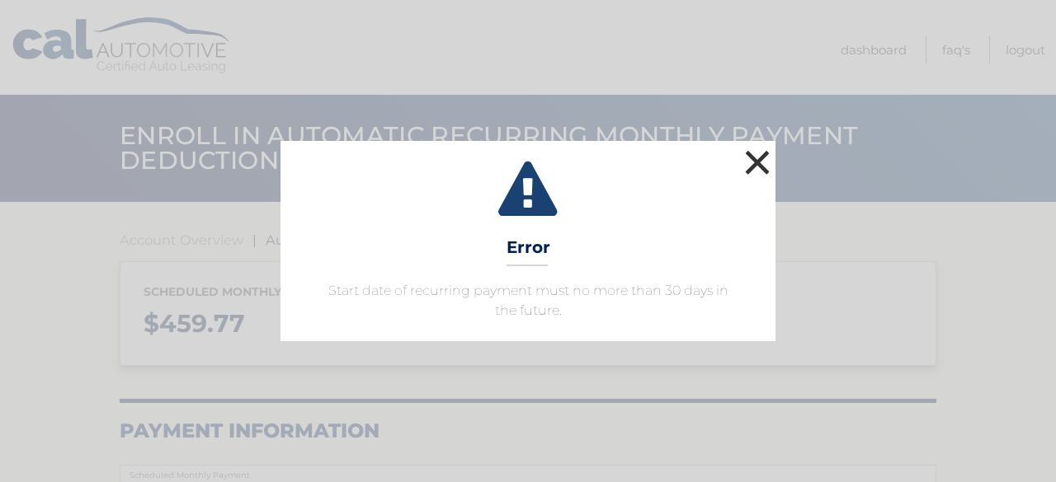
click at [754, 162] on button "×" at bounding box center [757, 162] width 33 height 33
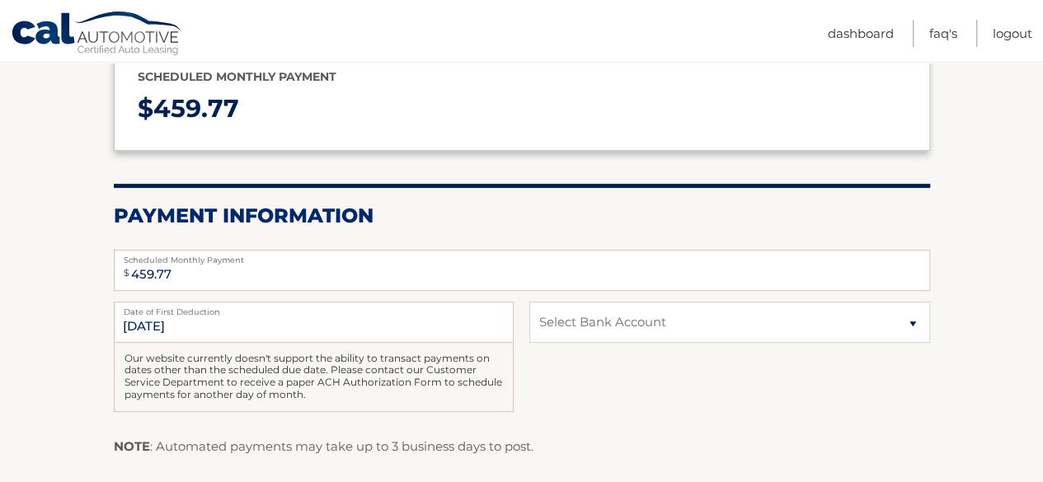
scroll to position [223, 0]
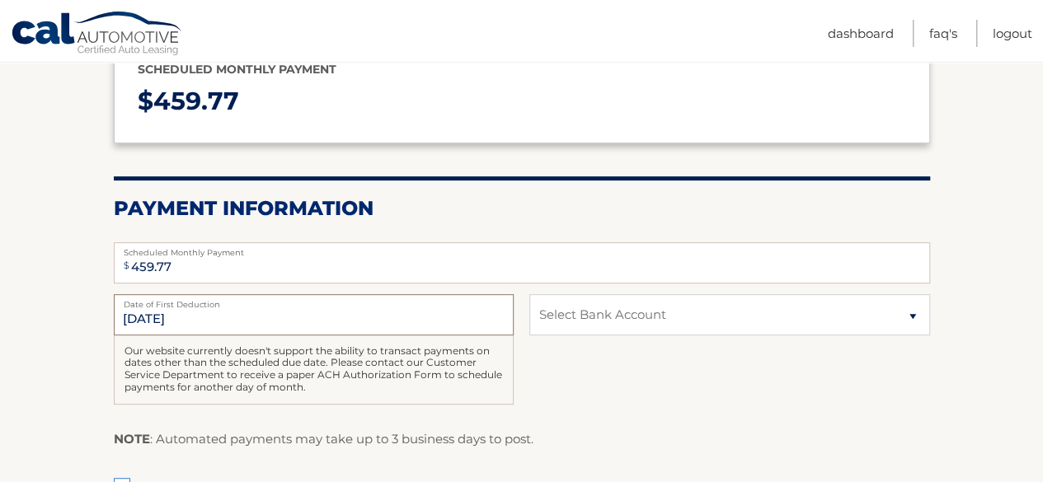
click at [312, 322] on input "[DATE]" at bounding box center [314, 314] width 400 height 41
click at [145, 317] on input "[DATE]" at bounding box center [314, 314] width 400 height 41
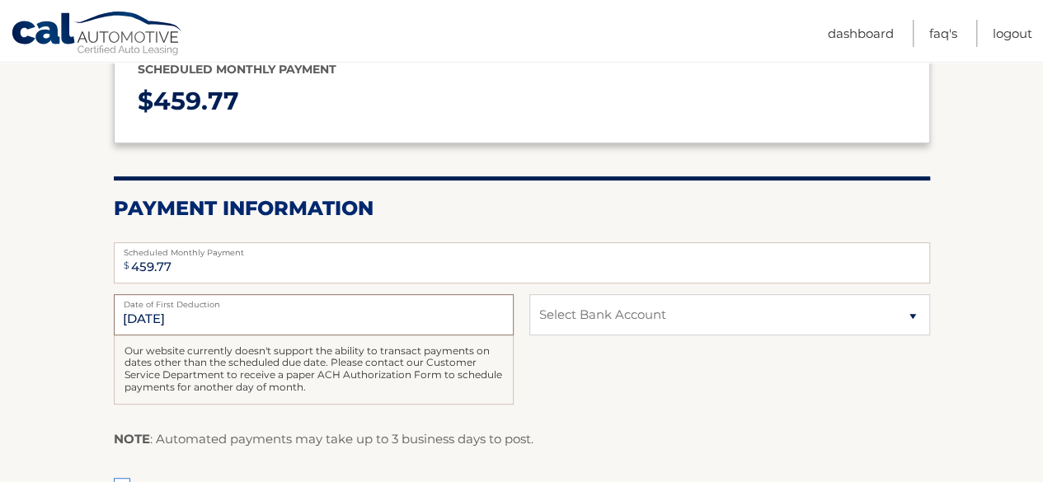
click at [145, 317] on input "[DATE]" at bounding box center [314, 314] width 400 height 41
click at [922, 429] on div "NOTE : Automated payments may take up to 3 business days to post." at bounding box center [522, 446] width 816 height 34
